Goal: Information Seeking & Learning: Learn about a topic

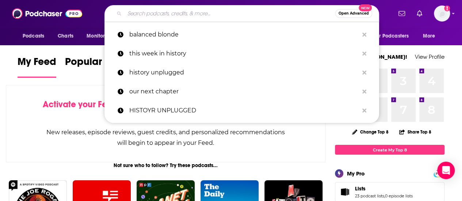
click at [265, 15] on input "Search podcasts, credits, & more..." at bounding box center [230, 14] width 211 height 12
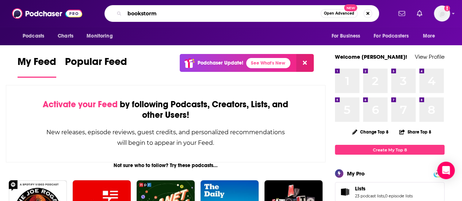
type input "bookstorm"
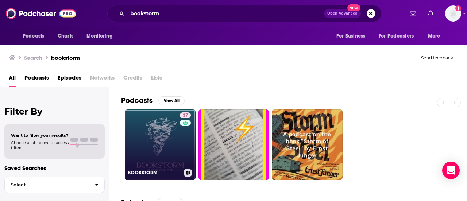
click at [184, 141] on div "37" at bounding box center [186, 140] width 13 height 56
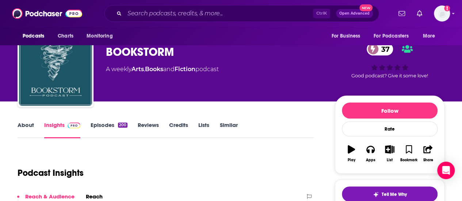
scroll to position [110, 0]
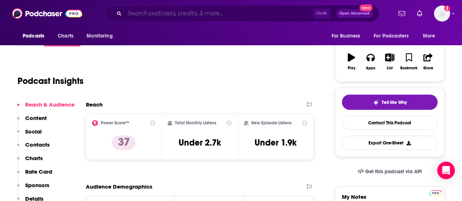
drag, startPoint x: 201, startPoint y: 17, endPoint x: 191, endPoint y: 19, distance: 10.1
click at [199, 17] on input "Search podcasts, credits, & more..." at bounding box center [219, 14] width 188 height 12
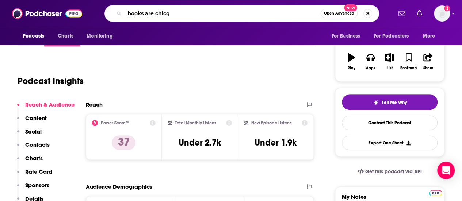
type input "books are chic"
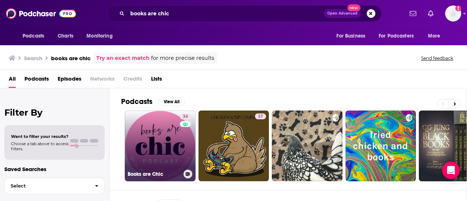
click at [153, 131] on link "34 Books are Chic" at bounding box center [160, 146] width 71 height 71
